Goal: Book appointment/travel/reservation

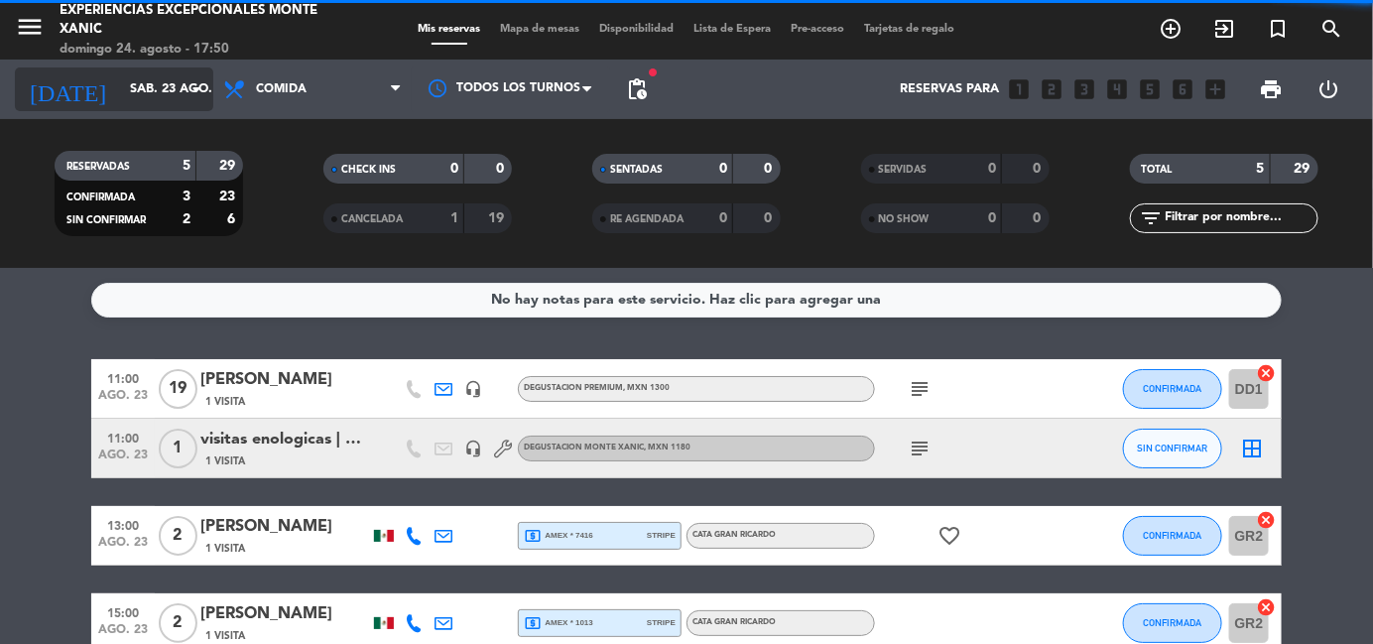
click at [161, 84] on input "sáb. 23 ago." at bounding box center [204, 89] width 168 height 34
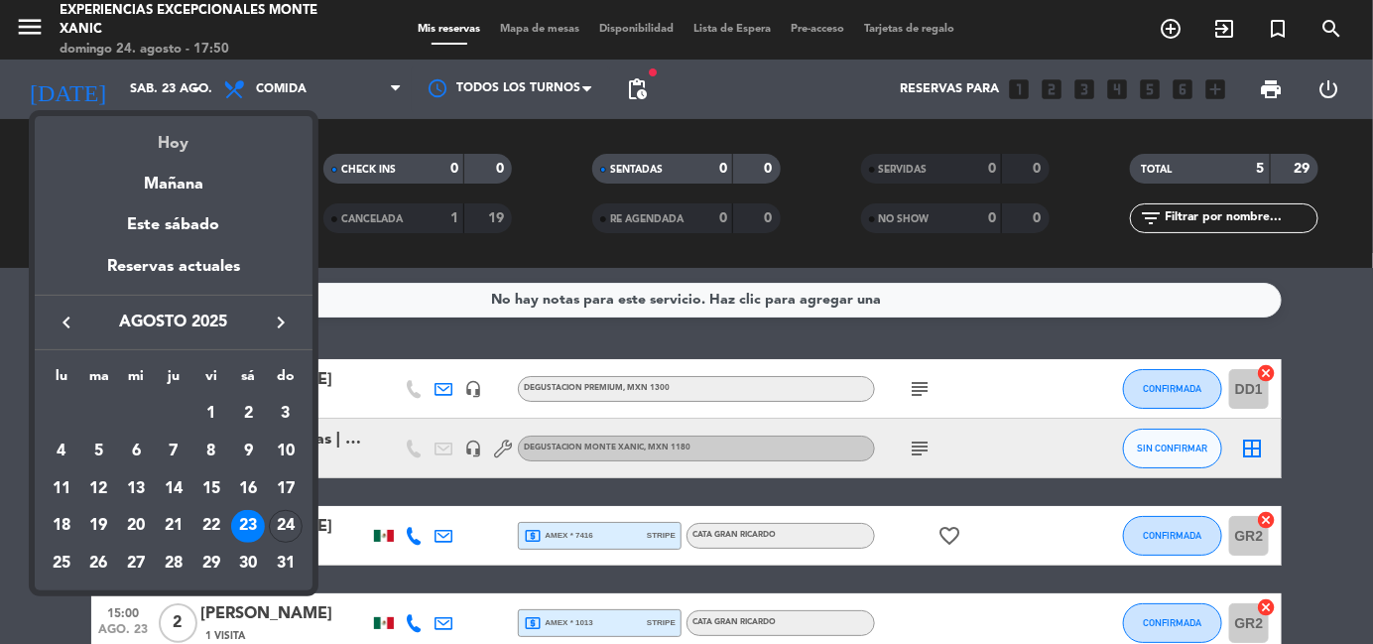
click at [174, 136] on div "Hoy" at bounding box center [174, 136] width 278 height 41
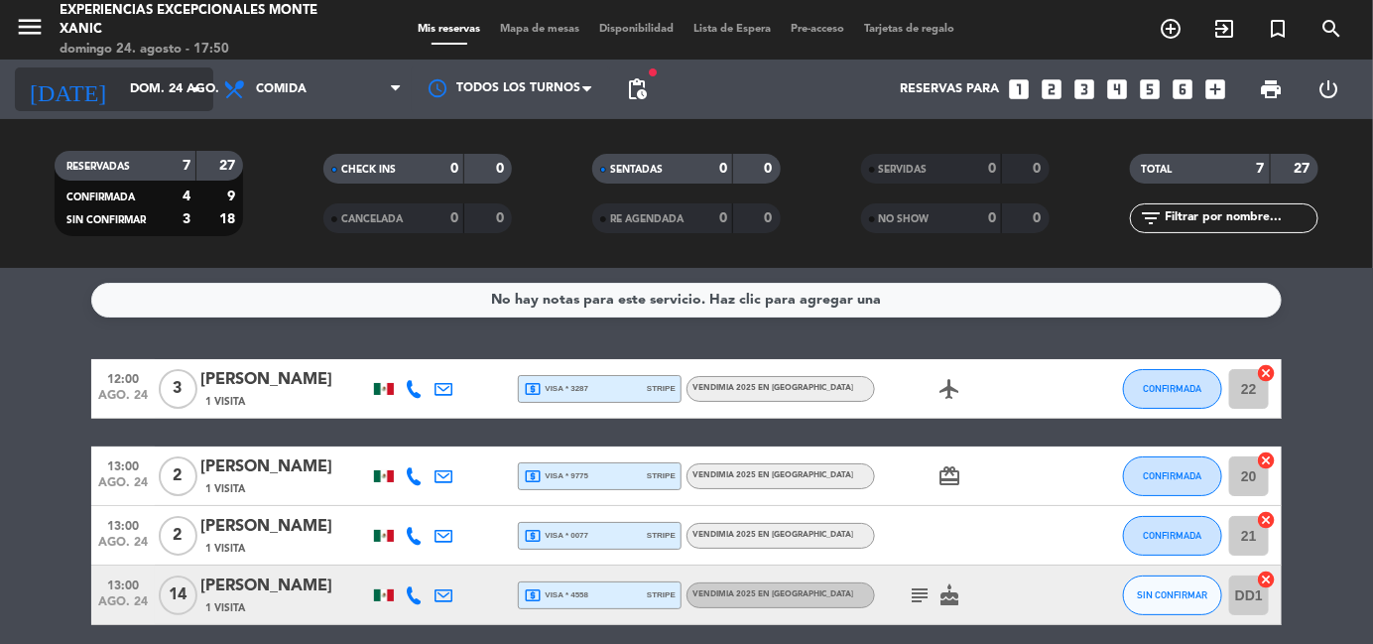
click at [185, 92] on icon "arrow_drop_down" at bounding box center [196, 89] width 24 height 24
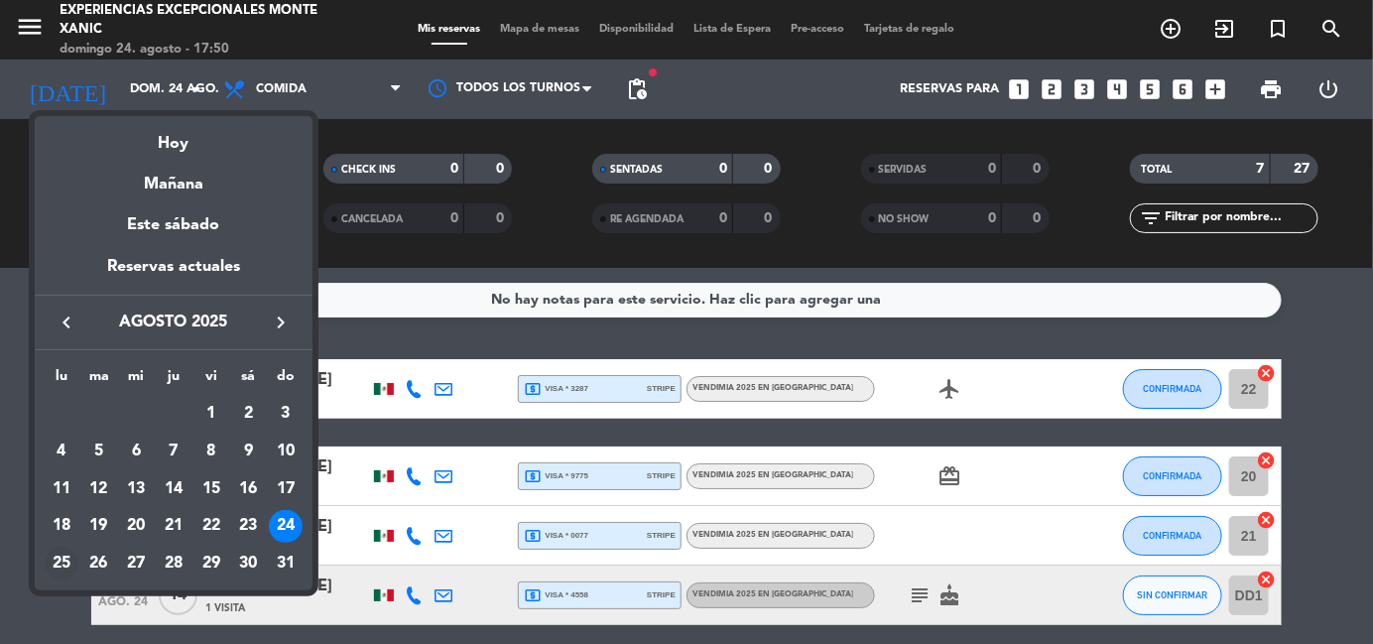
click at [61, 565] on div "25" at bounding box center [62, 563] width 34 height 34
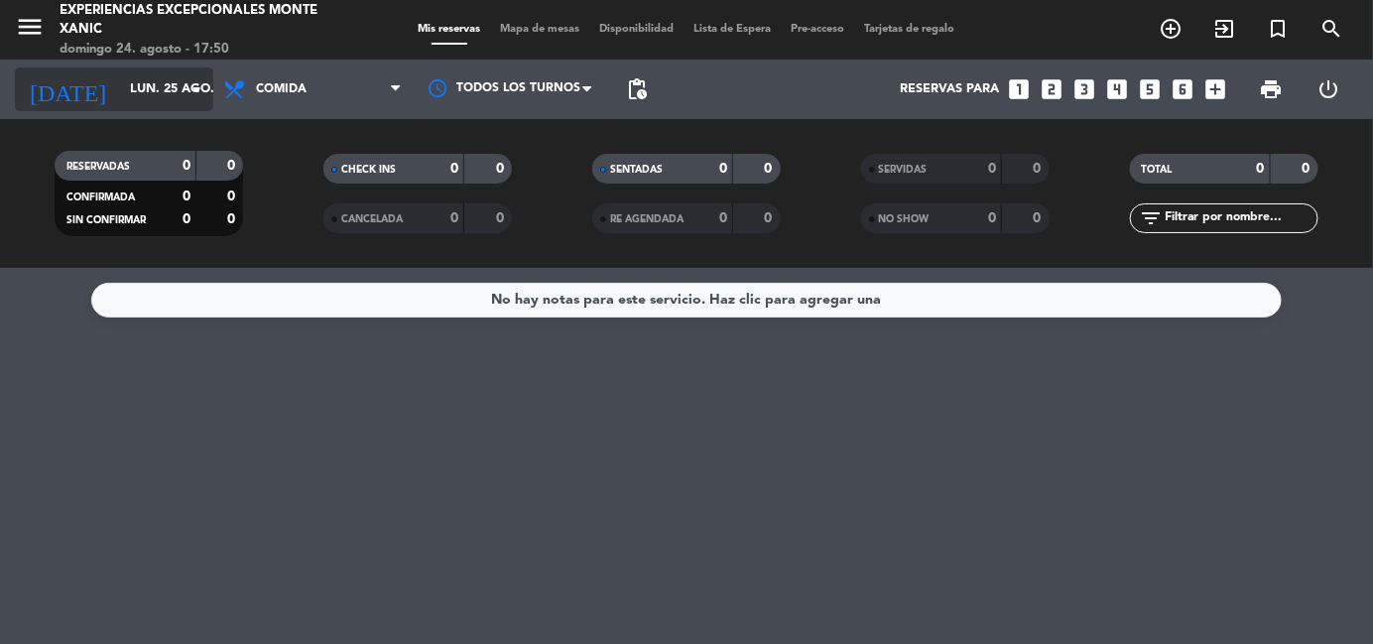
click at [186, 90] on icon "arrow_drop_down" at bounding box center [196, 89] width 24 height 24
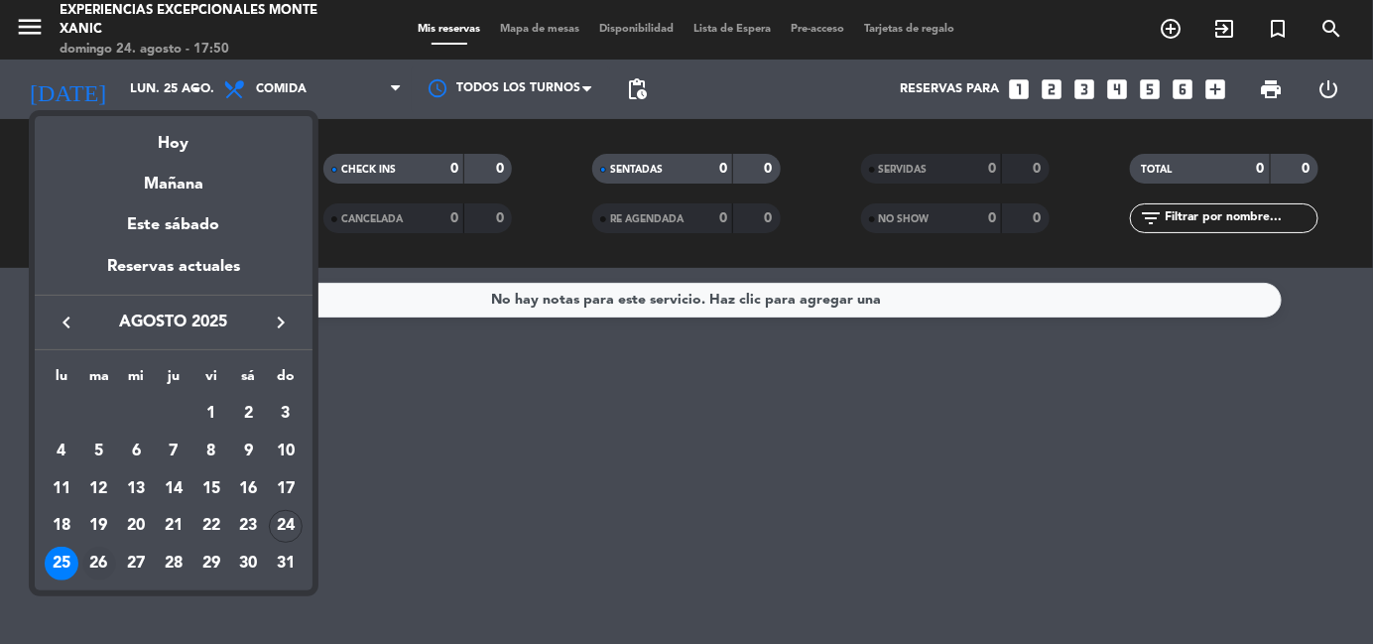
click at [104, 565] on div "26" at bounding box center [99, 563] width 34 height 34
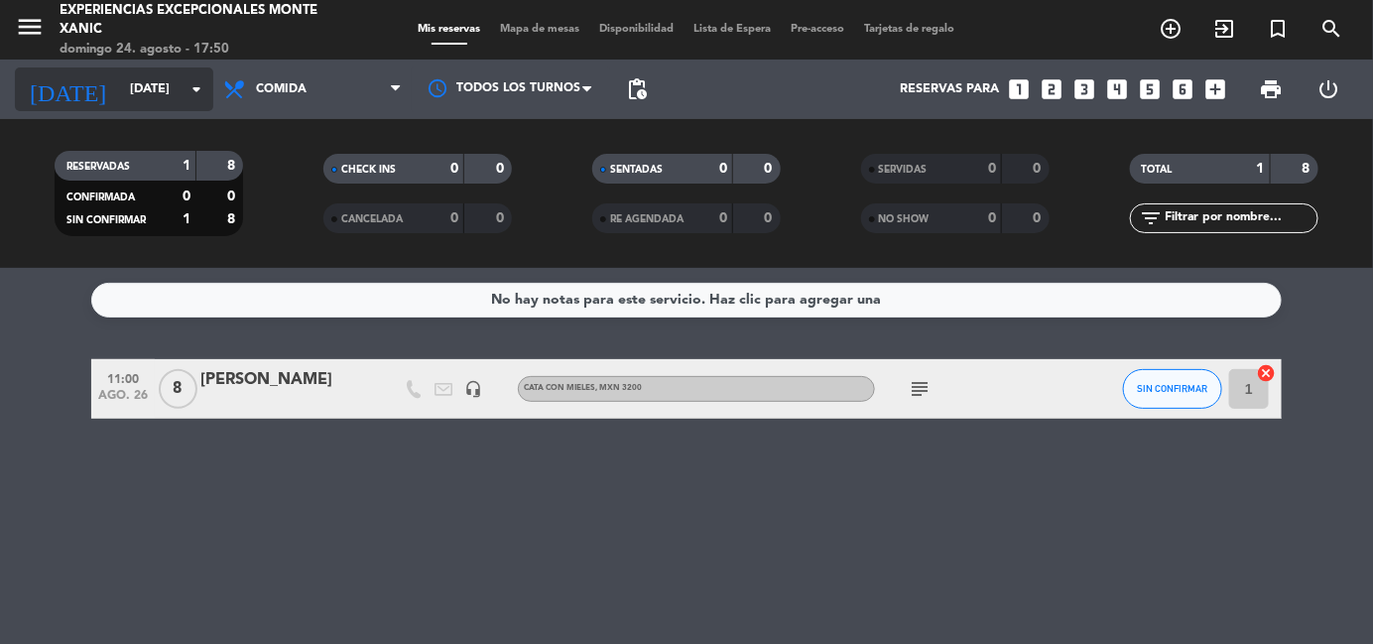
click at [195, 95] on icon "arrow_drop_down" at bounding box center [196, 89] width 24 height 24
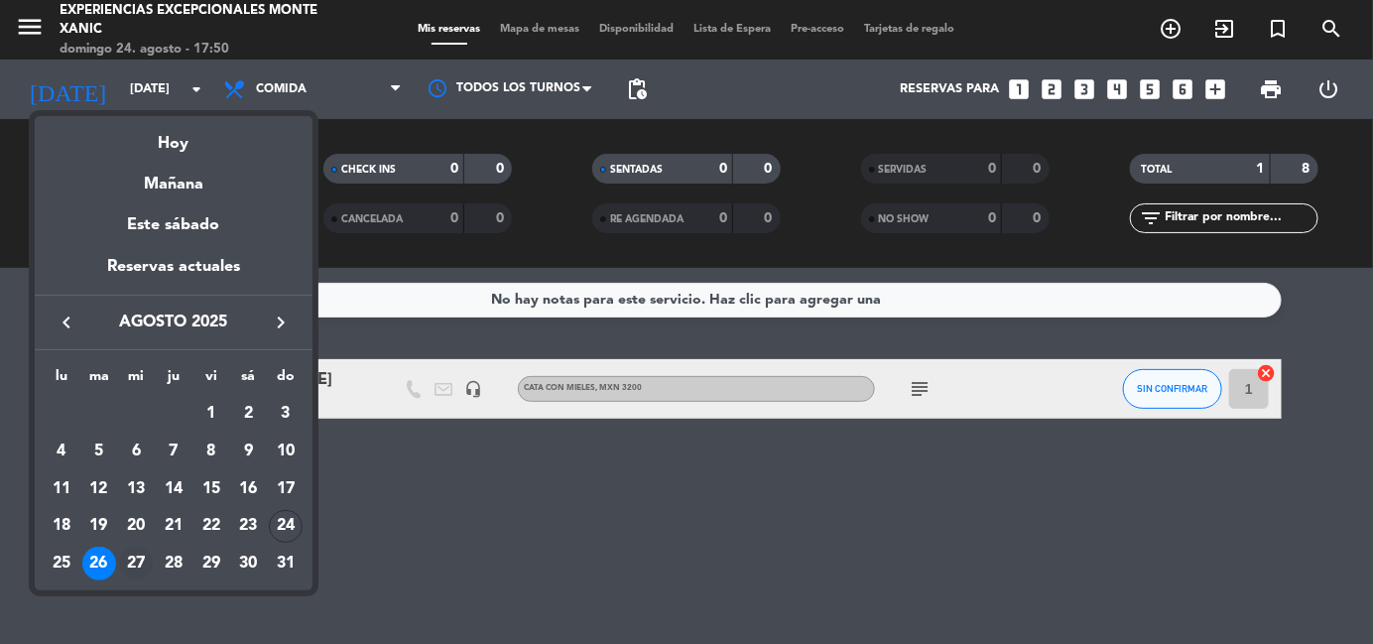
click at [135, 555] on div "27" at bounding box center [136, 563] width 34 height 34
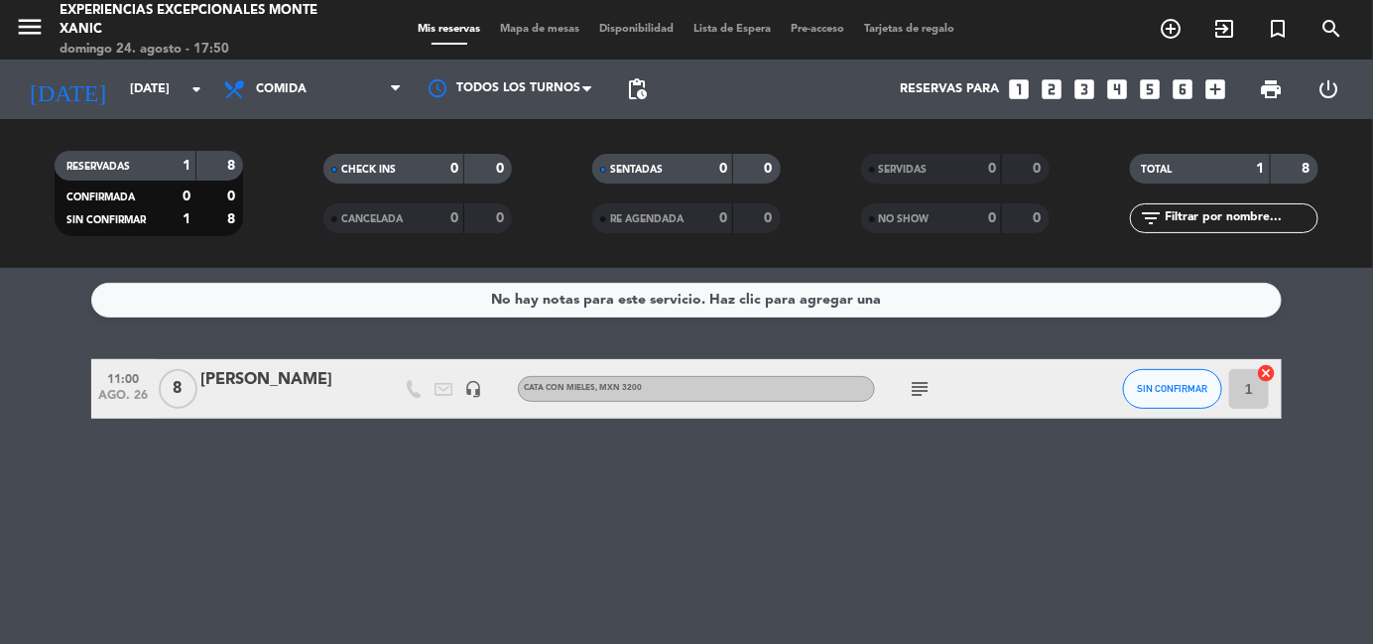
type input "mié. 27 ago."
